Goal: Navigation & Orientation: Find specific page/section

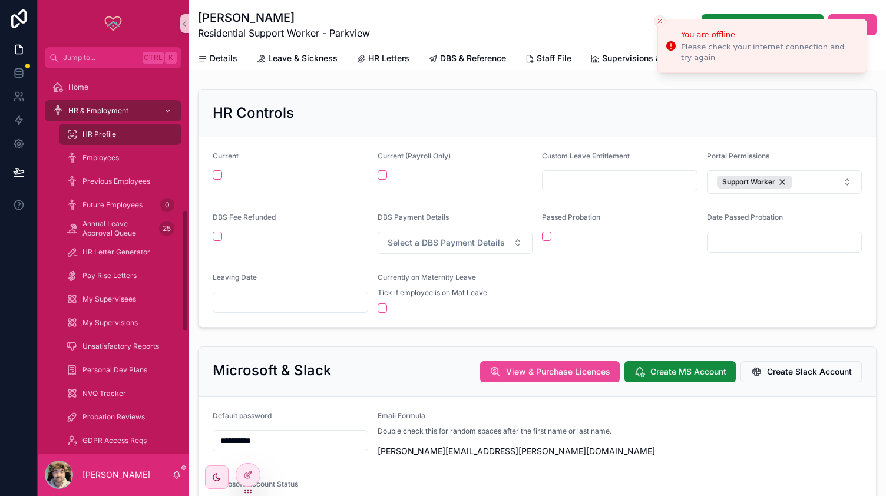
scroll to position [146, 0]
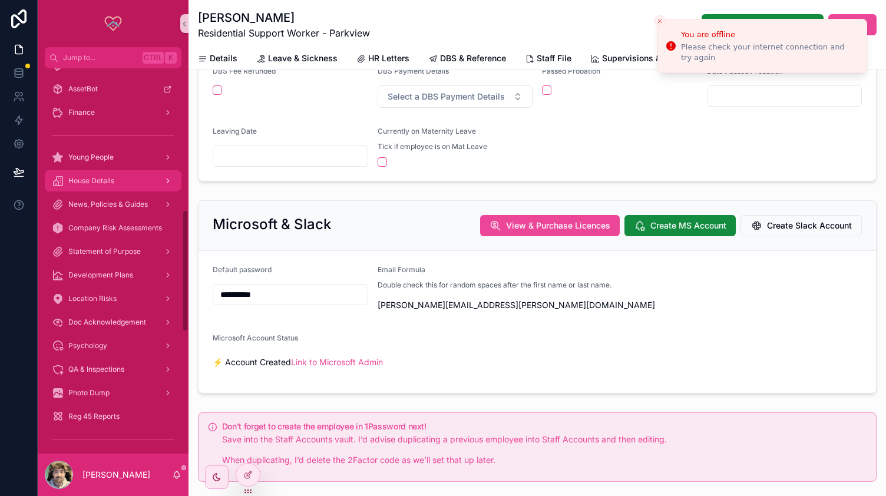
click at [114, 175] on div "House Details" at bounding box center [113, 180] width 123 height 19
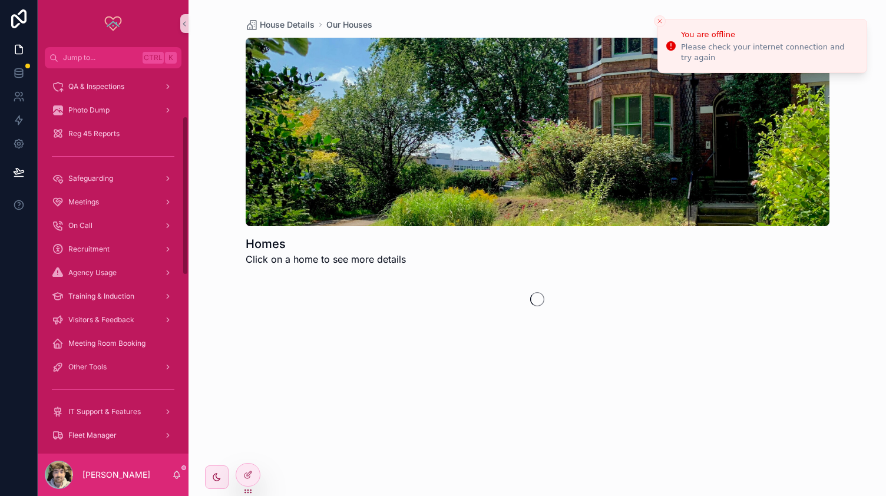
scroll to position [116, 0]
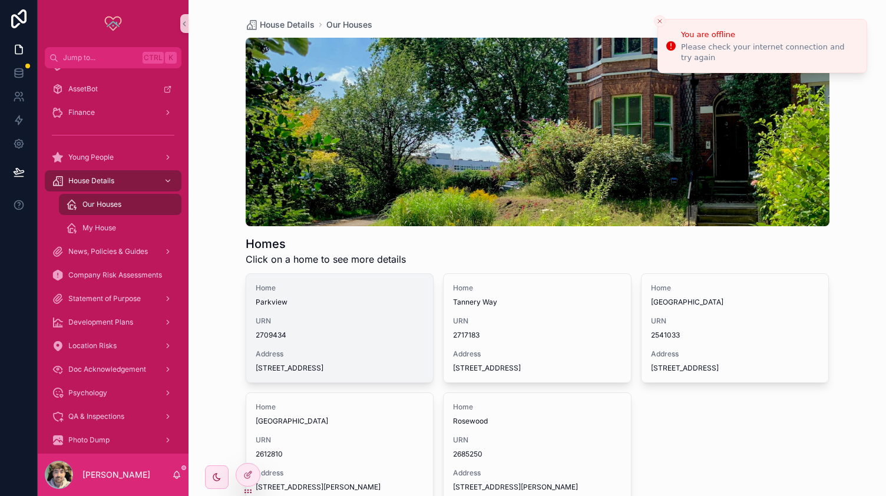
click at [403, 328] on div "URN 2709434" at bounding box center [340, 328] width 168 height 24
